Goal: Task Accomplishment & Management: Use online tool/utility

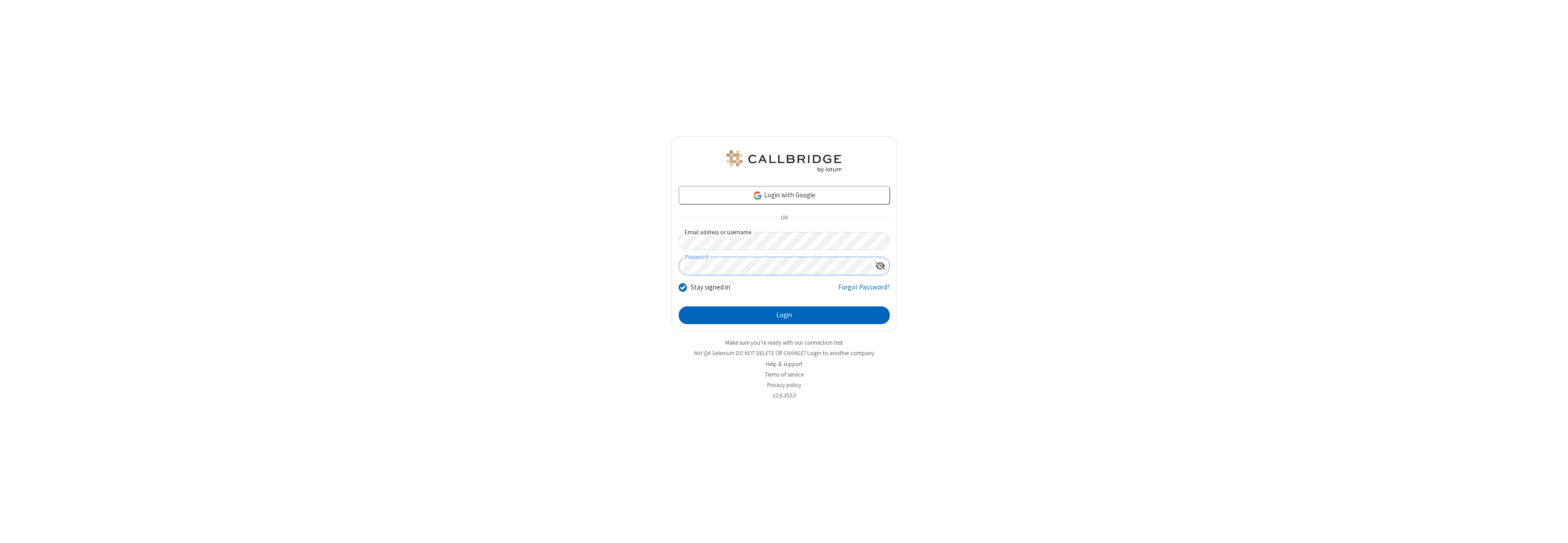
click at [784, 315] on button "Login" at bounding box center [784, 315] width 211 height 18
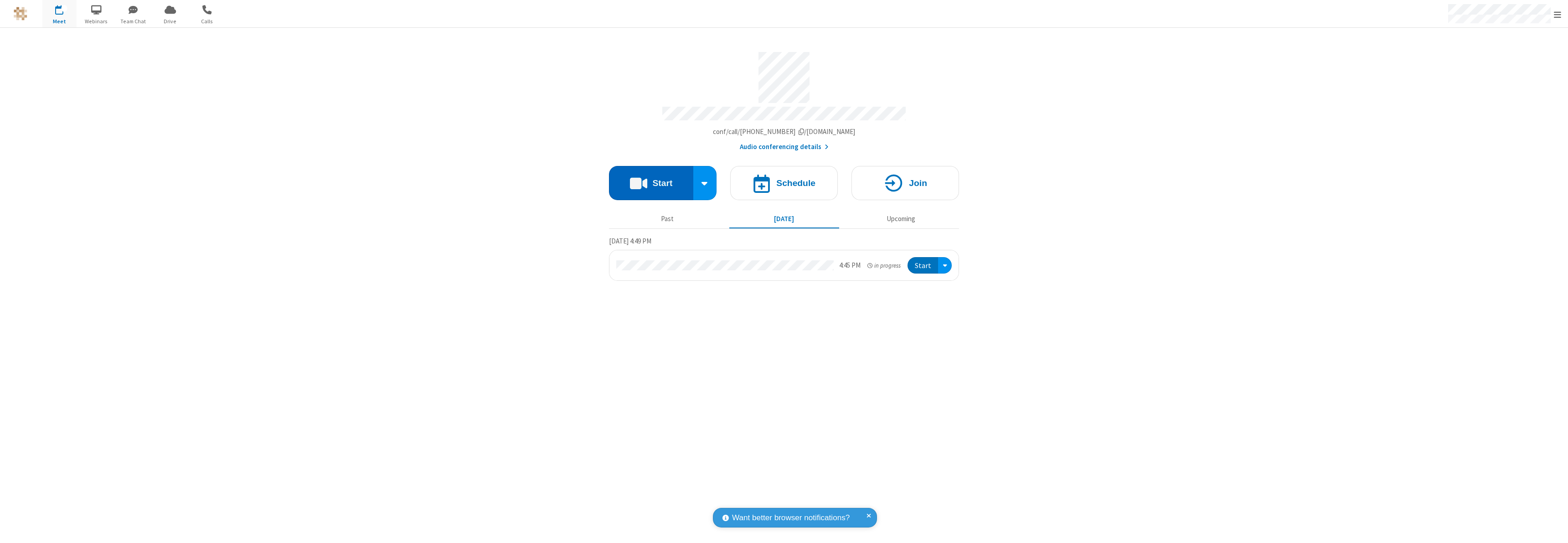
click at [651, 178] on button "Start" at bounding box center [651, 183] width 84 height 34
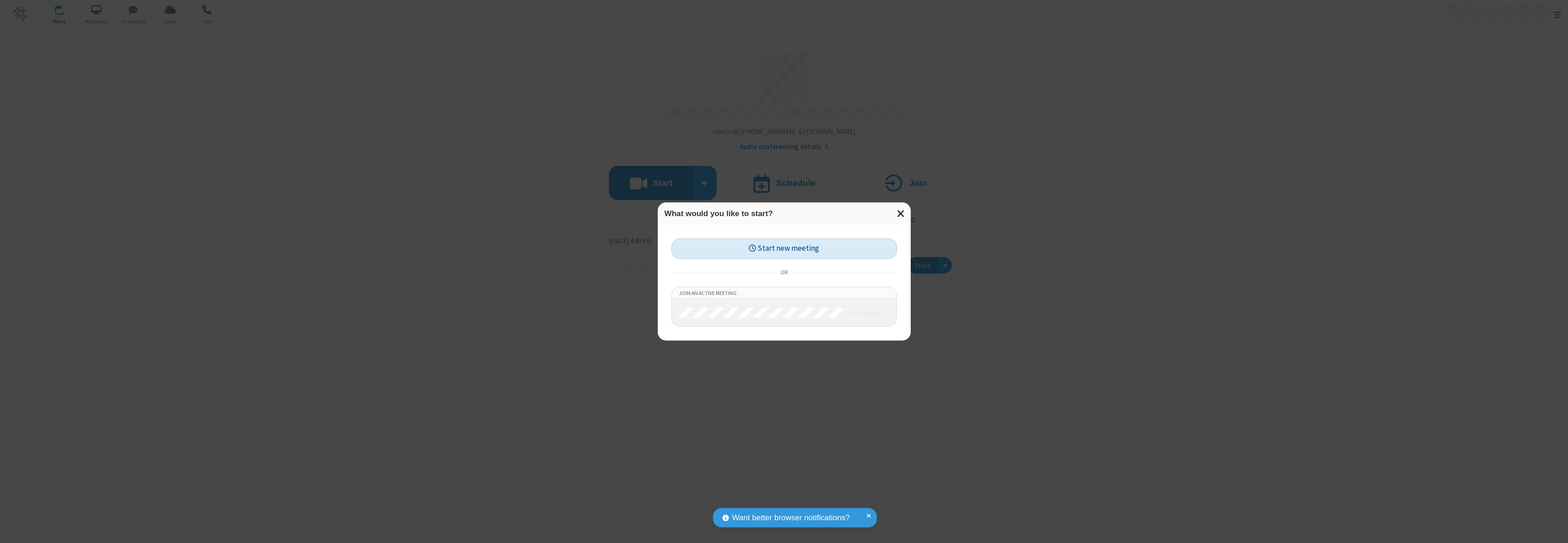
click at [784, 248] on button "Start new meeting" at bounding box center [784, 249] width 226 height 21
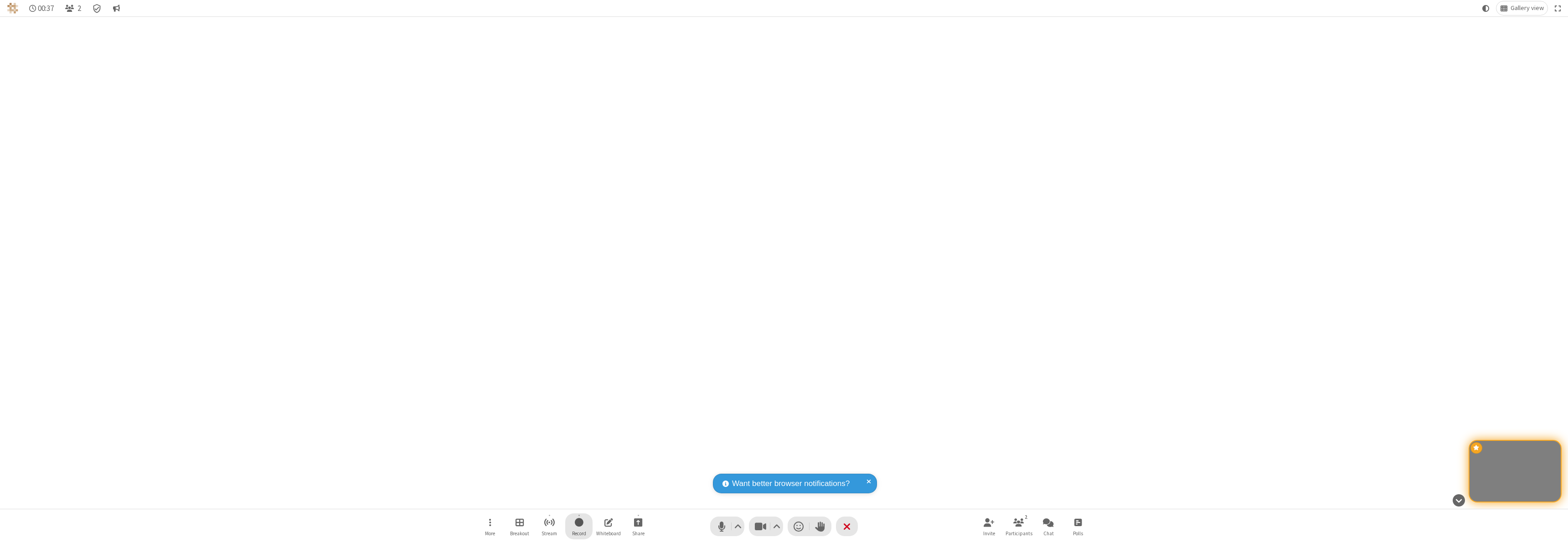
click at [579, 526] on span "Start recording" at bounding box center [579, 522] width 8 height 12
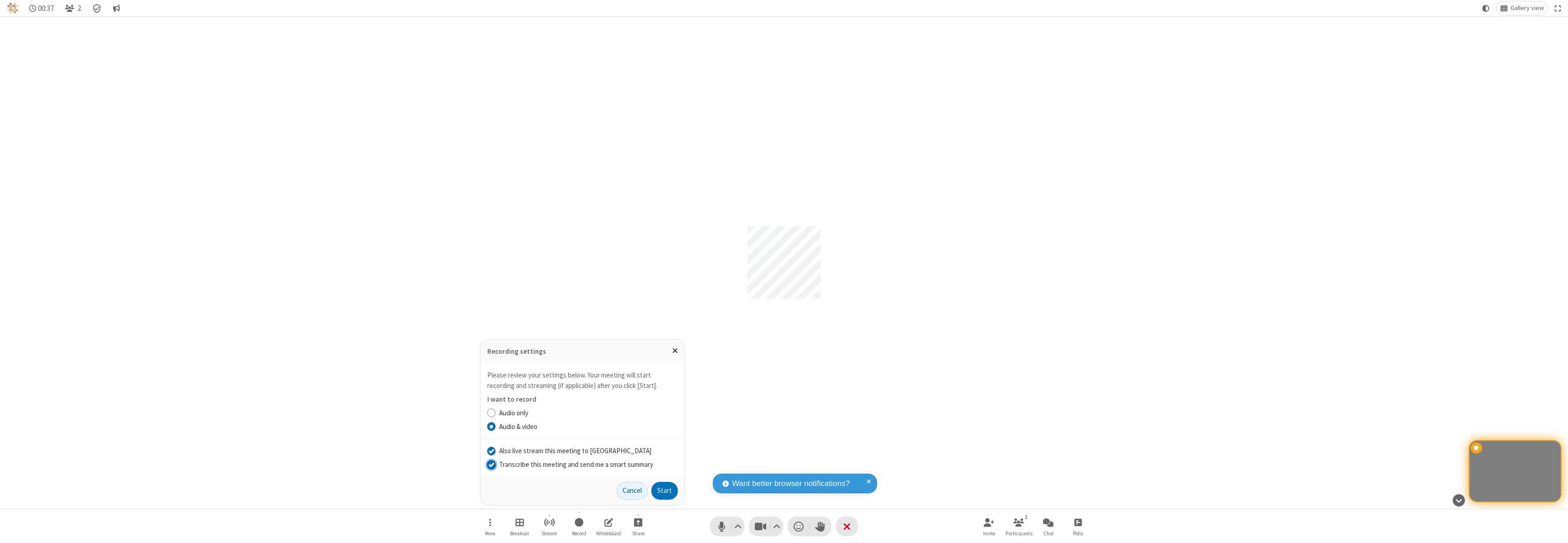
click at [491, 464] on input "Transcribe this meeting and send me a smart summary" at bounding box center [491, 464] width 8 height 10
click at [588, 426] on label "Audio & video" at bounding box center [588, 427] width 178 height 10
click at [496, 426] on input "Audio & video" at bounding box center [491, 426] width 8 height 10
click at [491, 451] on input "Also live stream this meeting to Callbridge" at bounding box center [491, 451] width 8 height 10
click at [665, 491] on button "Start" at bounding box center [664, 491] width 27 height 18
